Goal: Task Accomplishment & Management: Complete application form

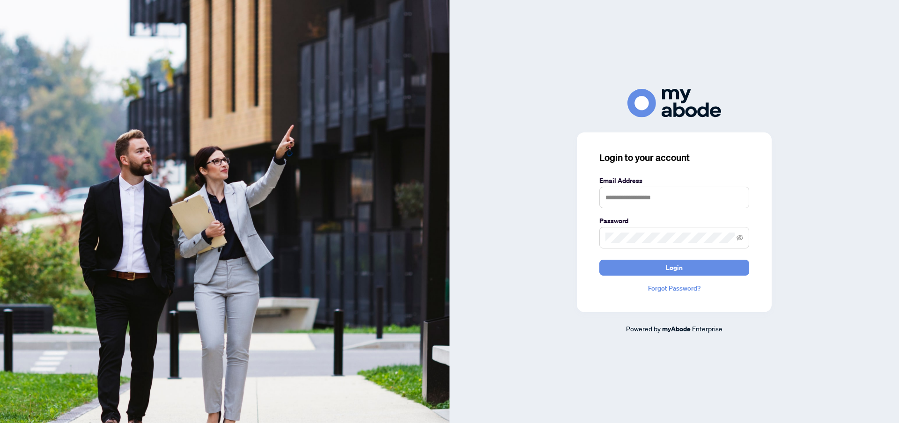
type input "**********"
click at [642, 265] on button "Login" at bounding box center [674, 268] width 150 height 16
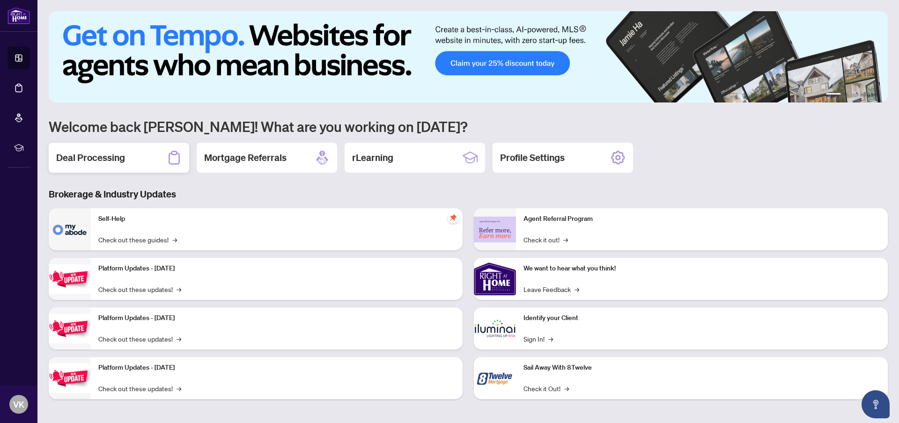
click at [131, 163] on div "Deal Processing" at bounding box center [119, 158] width 140 height 30
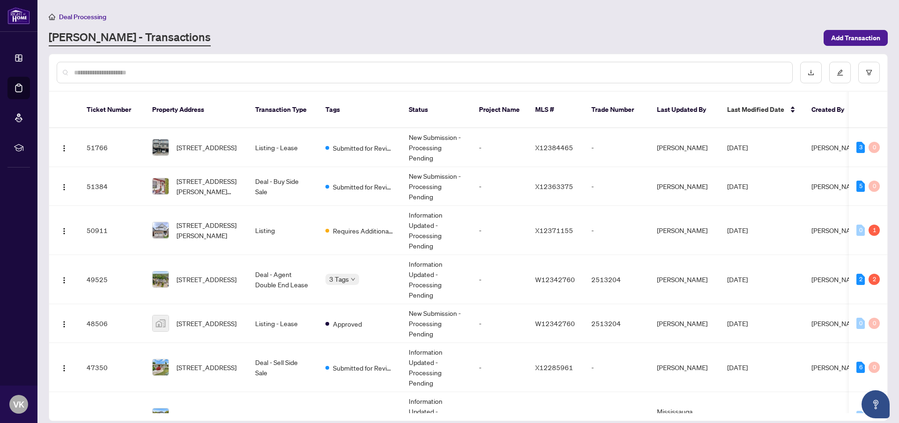
click at [112, 73] on input "text" at bounding box center [429, 72] width 710 height 10
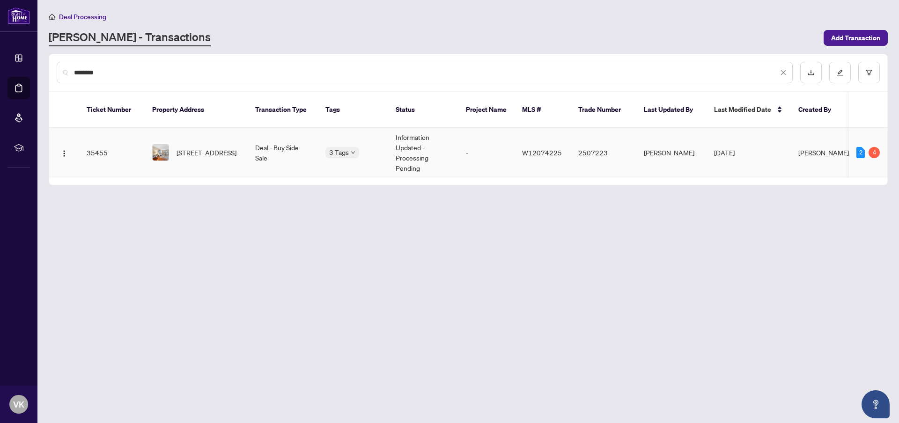
type input "********"
click at [194, 147] on span "39 Maplewood Rd, Mississauga, Ontario L5G 2M7, Canada" at bounding box center [206, 152] width 60 height 10
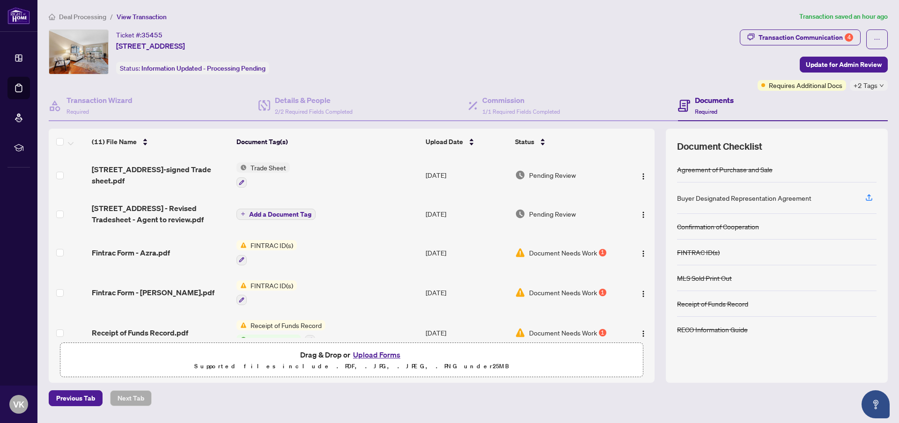
scroll to position [244, 0]
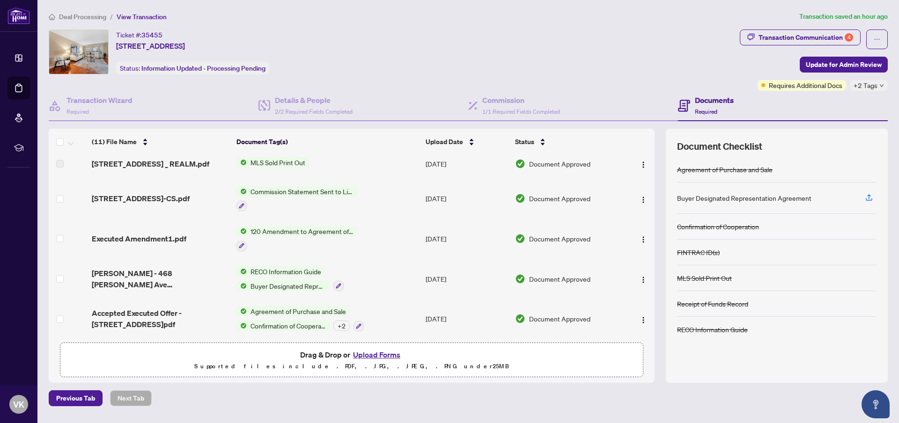
click at [373, 351] on button "Upload Forms" at bounding box center [376, 355] width 53 height 12
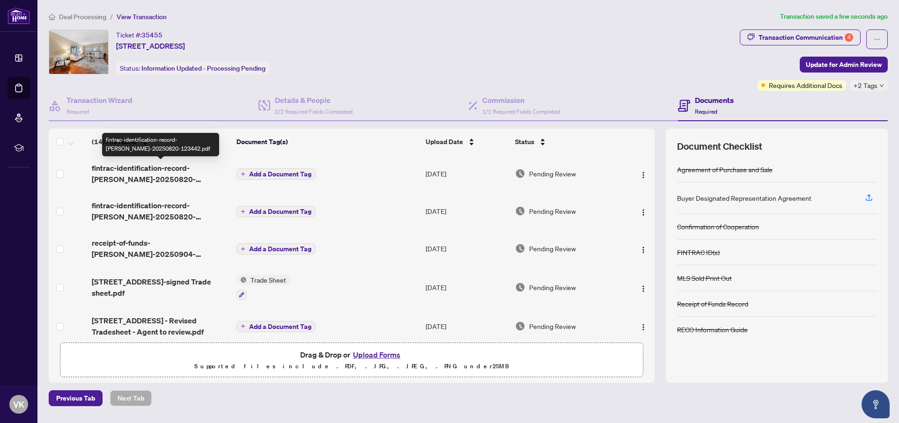
click at [153, 169] on span "fintrac-identification-record-azra-banos-poonawala-20250820-123442.pdf" at bounding box center [160, 173] width 137 height 22
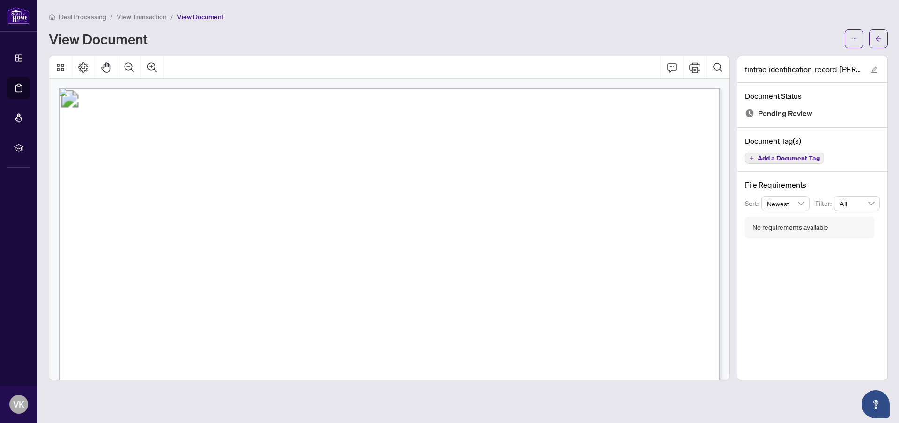
click at [143, 17] on span "View Transaction" at bounding box center [142, 17] width 50 height 8
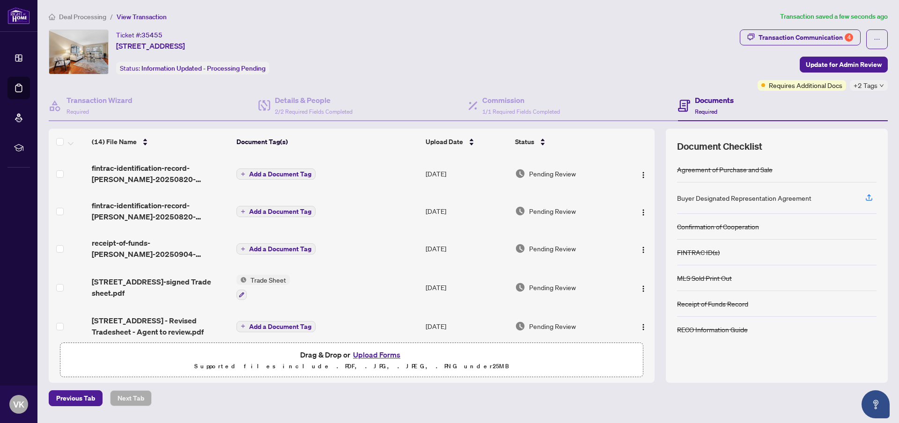
click at [130, 207] on span "fintrac-identification-record-sohail-hussain-ali-poonawala-20250820-123358.pdf" at bounding box center [160, 211] width 137 height 22
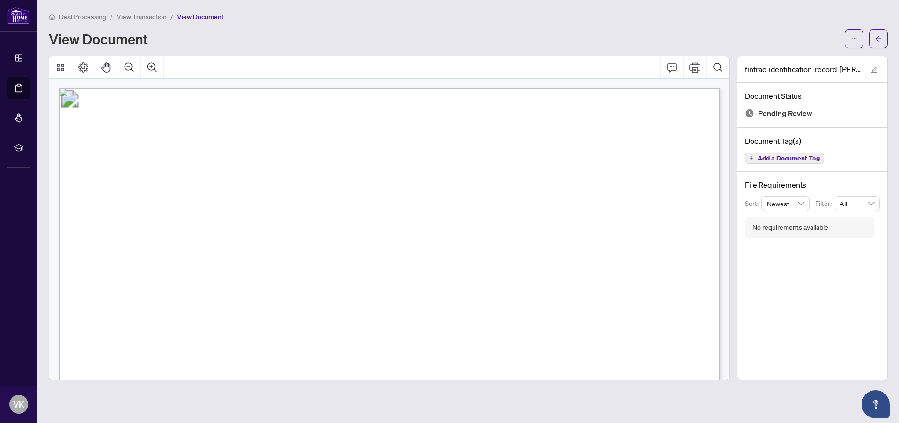
click at [147, 15] on span "View Transaction" at bounding box center [142, 17] width 50 height 8
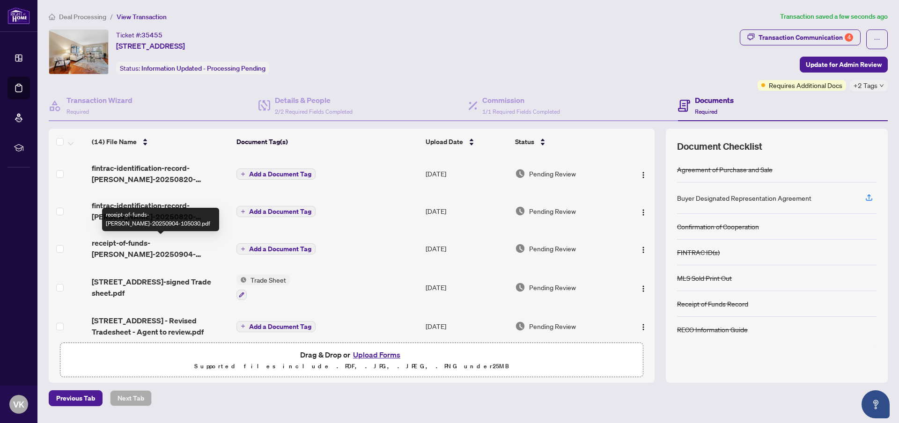
click at [153, 242] on span "receipt-of-funds-sohail-hussain-ali-poonawala-20250904-105030.pdf" at bounding box center [160, 248] width 137 height 22
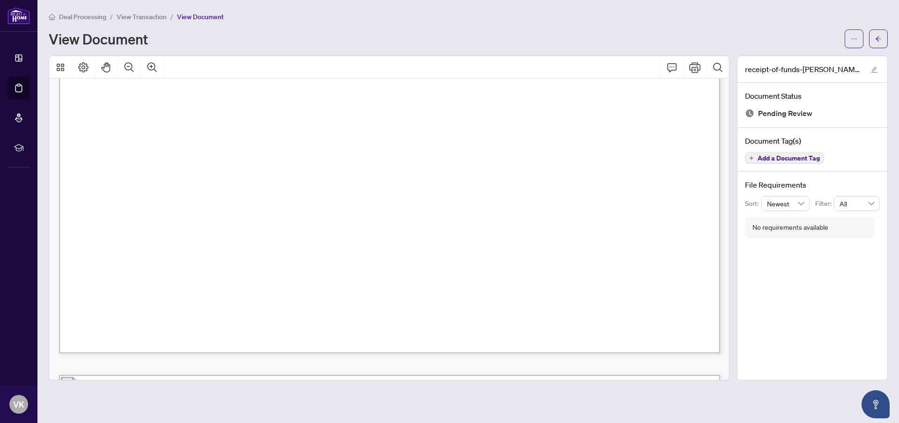
scroll to position [1002, 0]
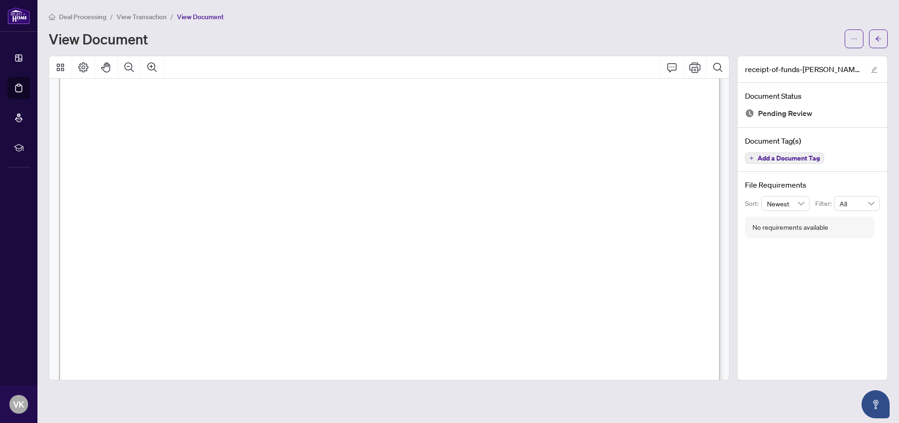
click at [130, 17] on span "View Transaction" at bounding box center [142, 17] width 50 height 8
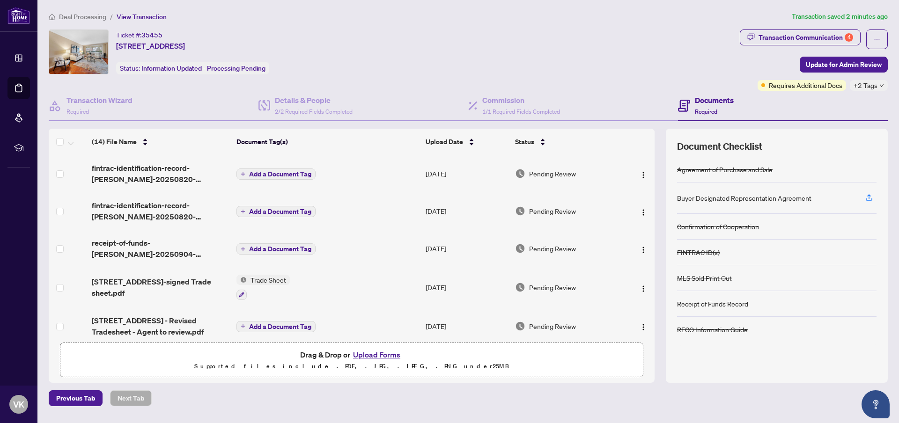
click at [278, 171] on span "Add a Document Tag" at bounding box center [280, 174] width 62 height 7
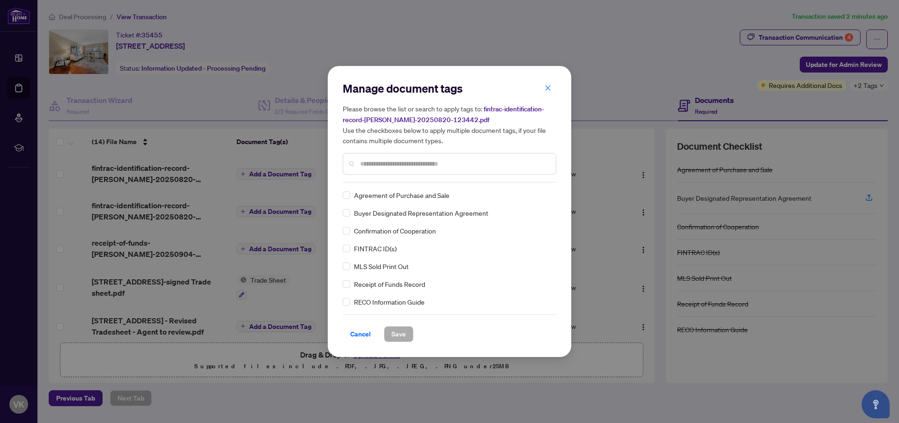
click at [371, 164] on input "text" at bounding box center [454, 164] width 188 height 10
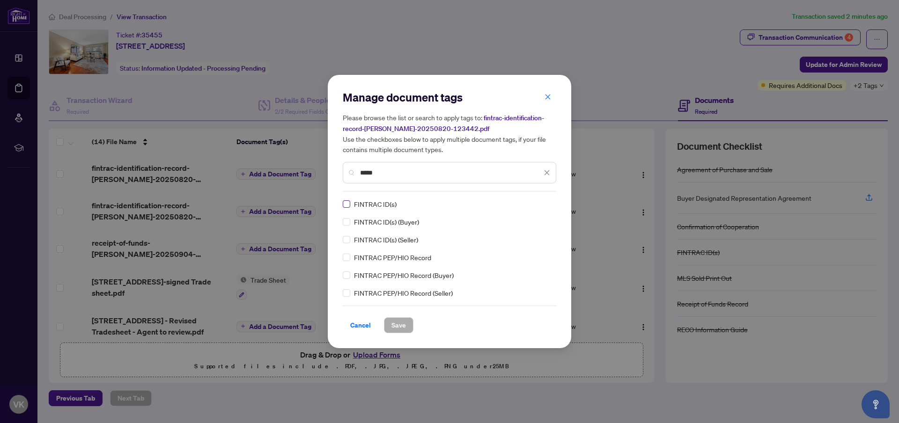
type input "*****"
click at [402, 323] on span "Save" at bounding box center [398, 325] width 15 height 15
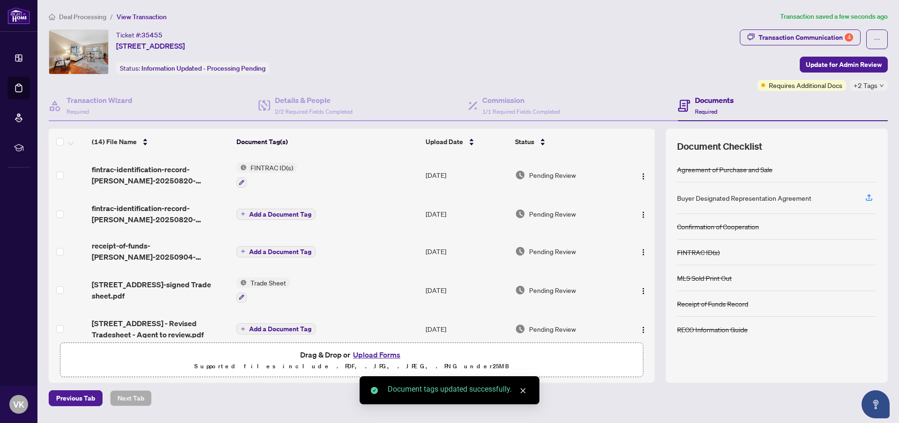
click at [255, 213] on span "Add a Document Tag" at bounding box center [280, 214] width 62 height 7
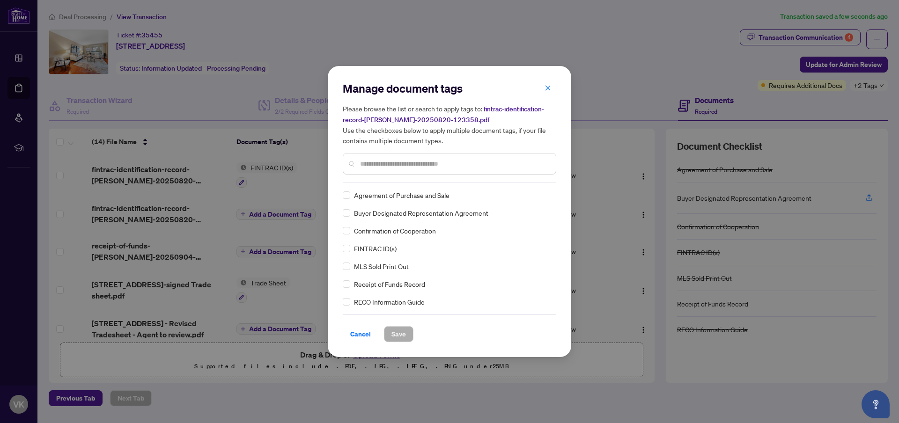
click at [391, 162] on input "text" at bounding box center [454, 164] width 188 height 10
type input "***"
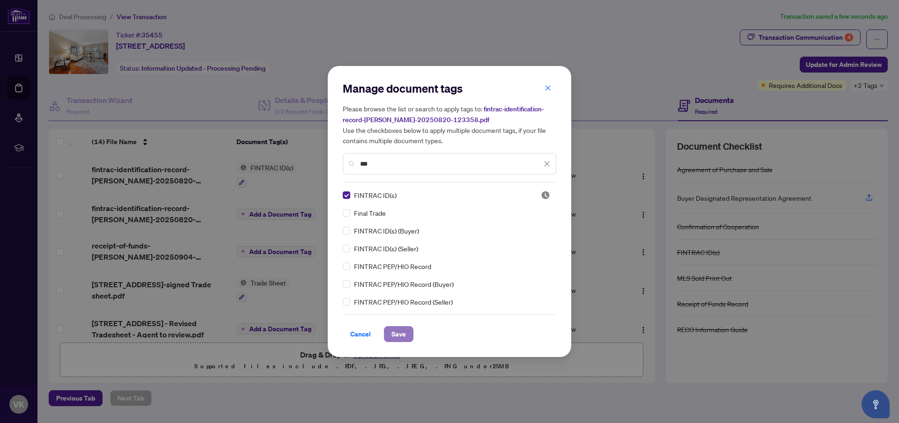
click at [400, 335] on span "Save" at bounding box center [398, 334] width 15 height 15
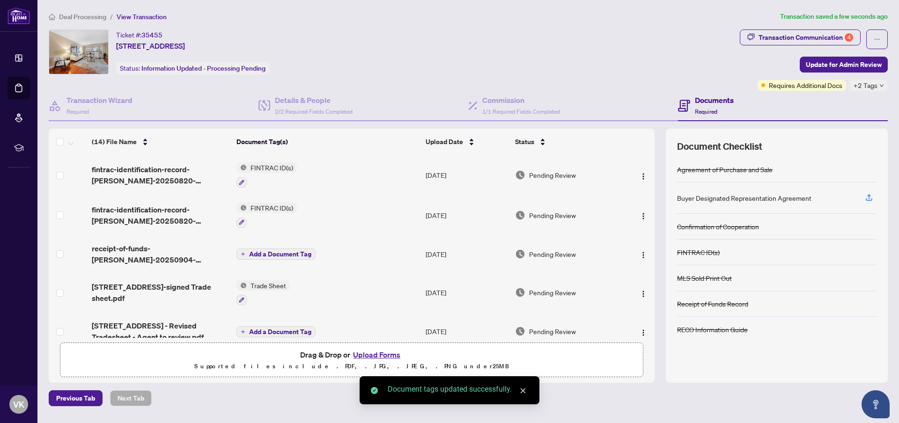
click at [264, 252] on span "Add a Document Tag" at bounding box center [280, 254] width 62 height 7
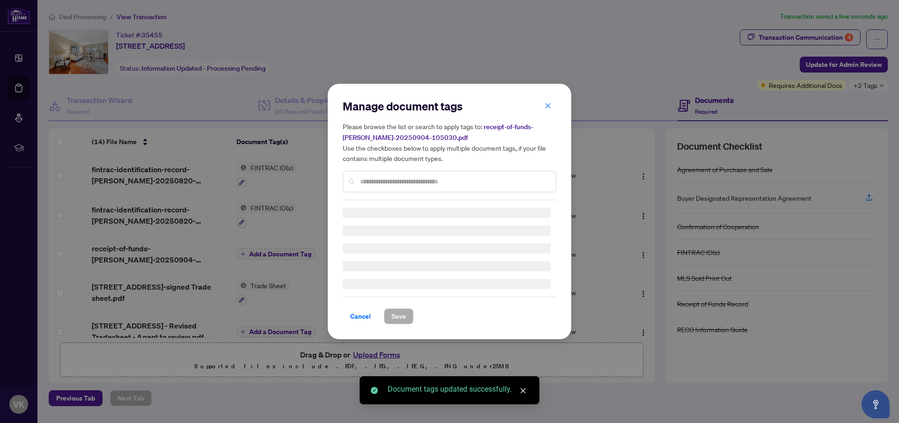
click at [374, 181] on div "Manage document tags Please browse the list or search to apply tags to: receipt…" at bounding box center [449, 150] width 213 height 102
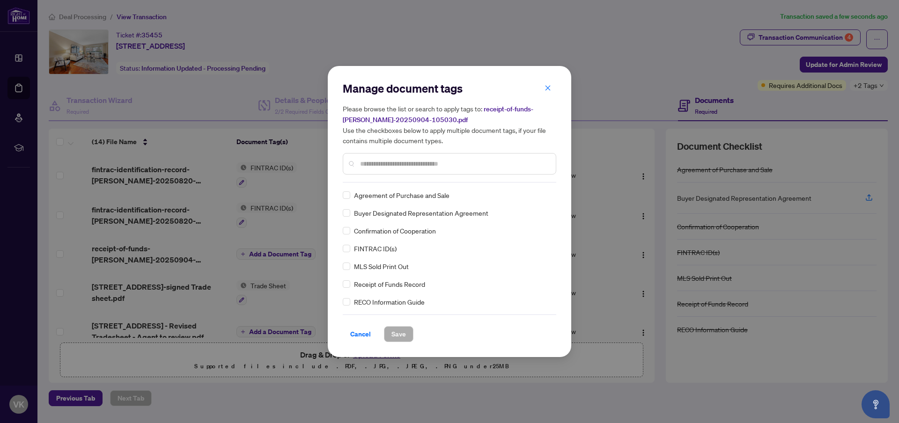
click at [373, 168] on input "text" at bounding box center [454, 164] width 188 height 10
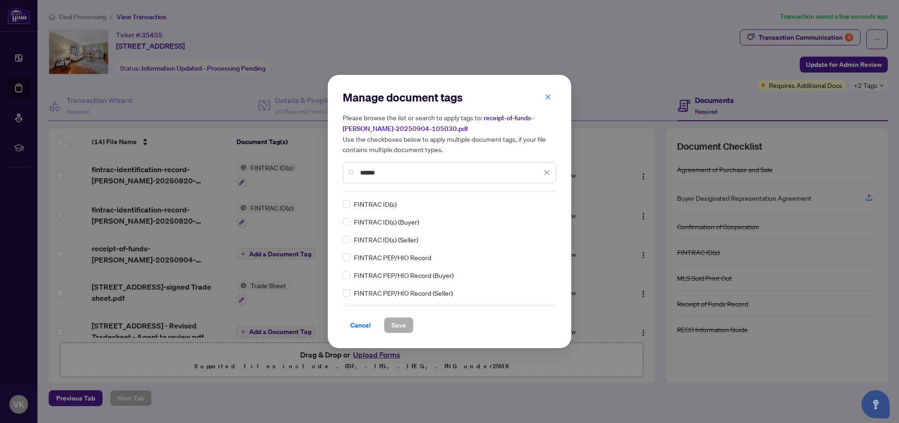
drag, startPoint x: 384, startPoint y: 170, endPoint x: 340, endPoint y: 169, distance: 44.5
click at [360, 169] on input "******" at bounding box center [451, 173] width 182 height 10
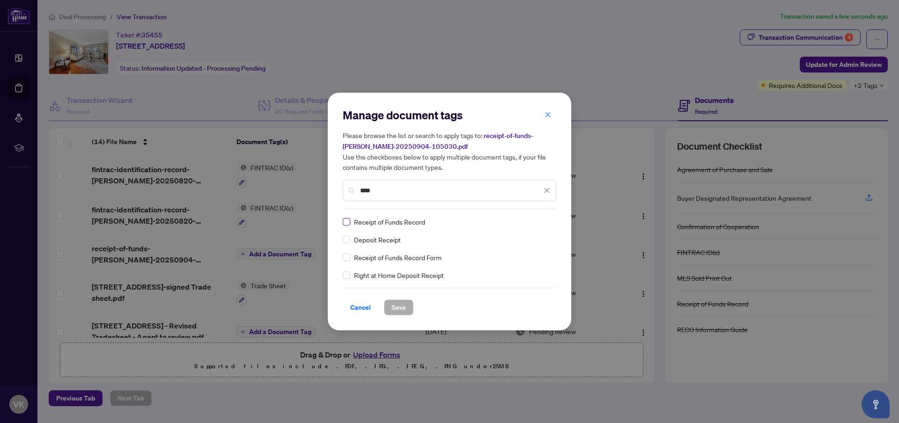
type input "****"
click at [348, 217] on label at bounding box center [346, 222] width 7 height 10
click at [400, 308] on span "Save" at bounding box center [398, 307] width 15 height 15
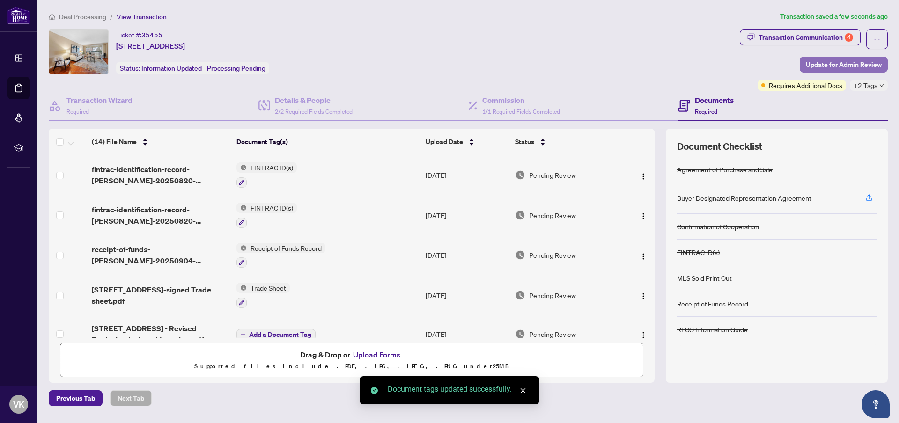
click at [828, 61] on span "Update for Admin Review" at bounding box center [843, 64] width 76 height 15
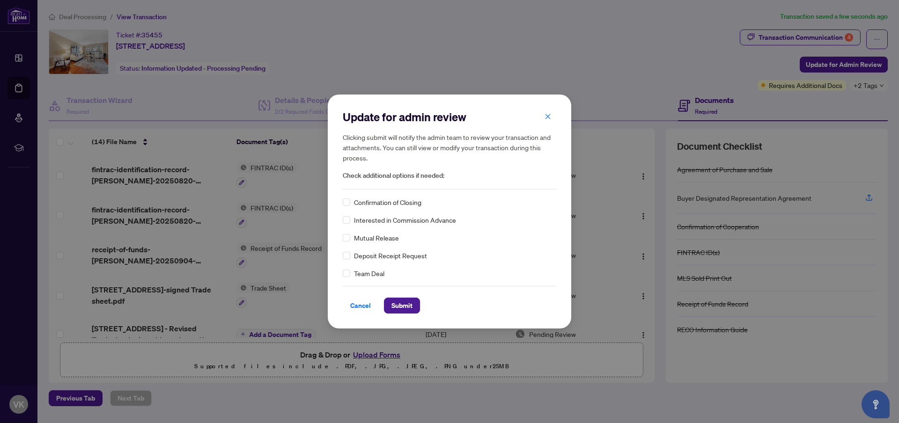
click at [378, 204] on span "Confirmation of Closing" at bounding box center [387, 202] width 67 height 10
click at [396, 304] on span "Submit" at bounding box center [401, 305] width 21 height 15
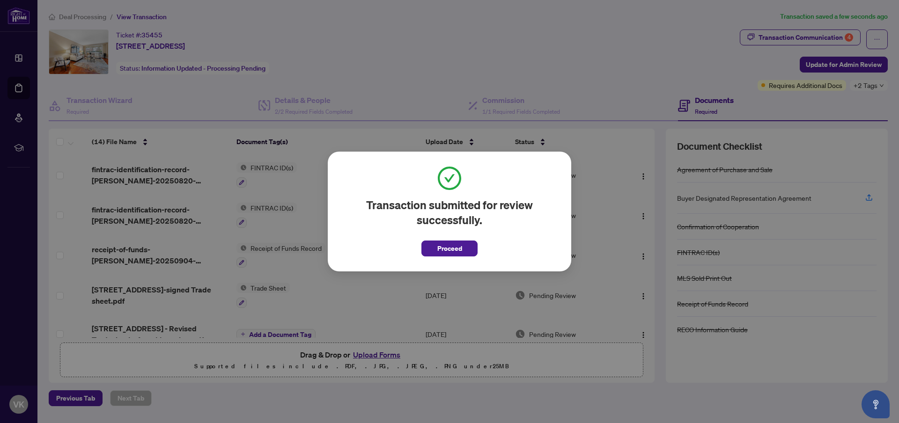
click at [424, 256] on div "Transaction submitted for review successfully. Proceed Cancel OK" at bounding box center [449, 212] width 243 height 120
click at [430, 250] on button "Proceed" at bounding box center [449, 249] width 56 height 16
